Goal: Task Accomplishment & Management: Use online tool/utility

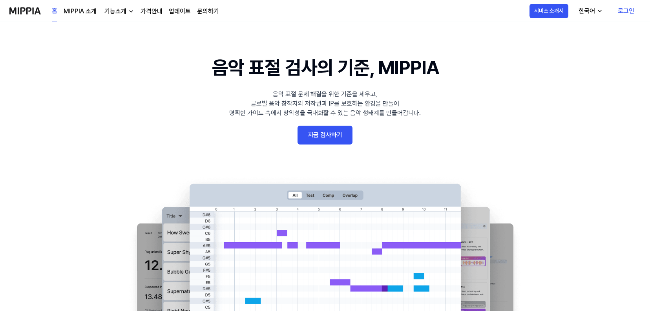
click at [633, 10] on link "로그인" at bounding box center [625, 11] width 29 height 22
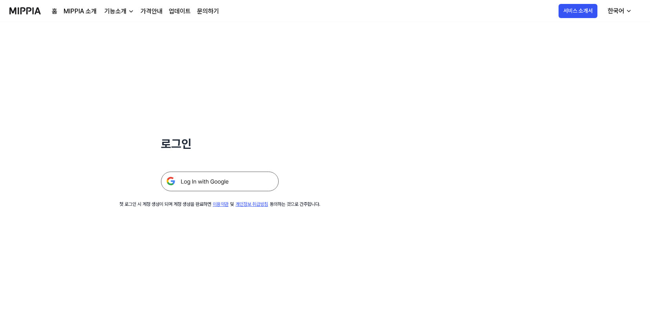
click at [220, 170] on div at bounding box center [220, 172] width 118 height 38
click at [223, 177] on img at bounding box center [220, 181] width 118 height 20
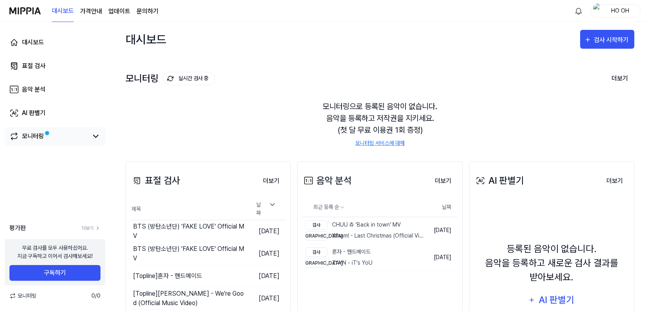
click at [55, 137] on link "모니터링" at bounding box center [48, 135] width 78 height 9
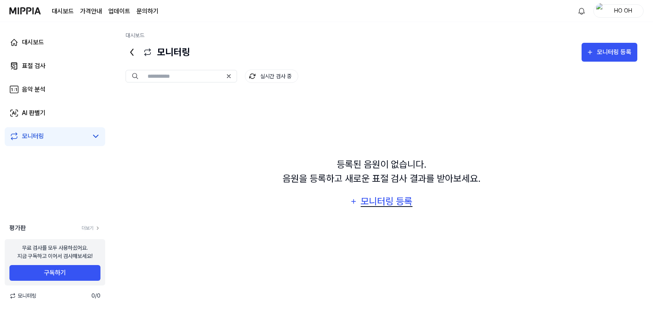
click at [395, 202] on div "모니터링 등록" at bounding box center [386, 201] width 53 height 15
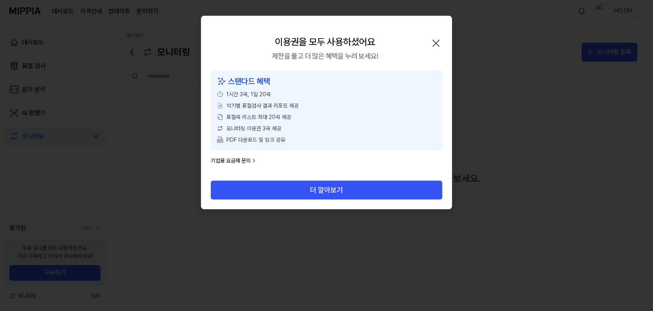
click at [435, 44] on icon "button" at bounding box center [436, 43] width 6 height 6
